Goal: Navigation & Orientation: Go to known website

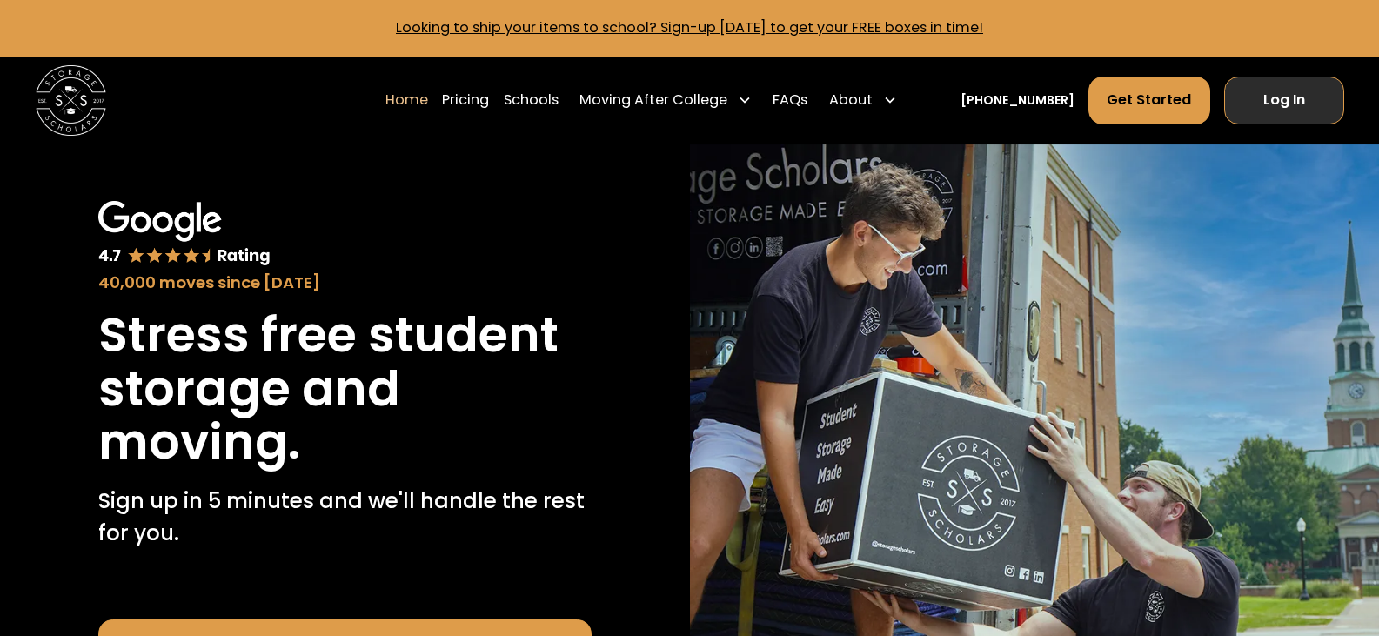
drag, startPoint x: 1267, startPoint y: 105, endPoint x: 1253, endPoint y: 107, distance: 14.0
click at [1267, 105] on link "Log In" at bounding box center [1284, 101] width 120 height 48
click at [1244, 98] on link "Log In" at bounding box center [1284, 101] width 120 height 48
